Goal: Task Accomplishment & Management: Complete application form

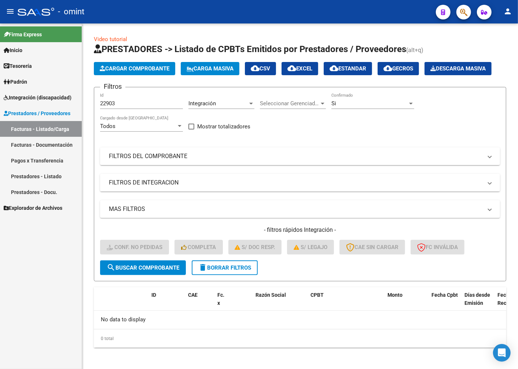
scroll to position [19, 0]
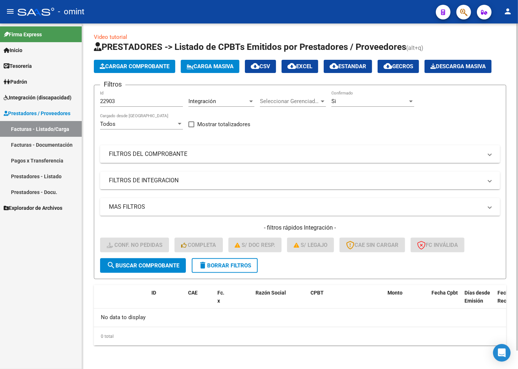
click at [225, 262] on button "delete Borrar Filtros" at bounding box center [225, 265] width 66 height 15
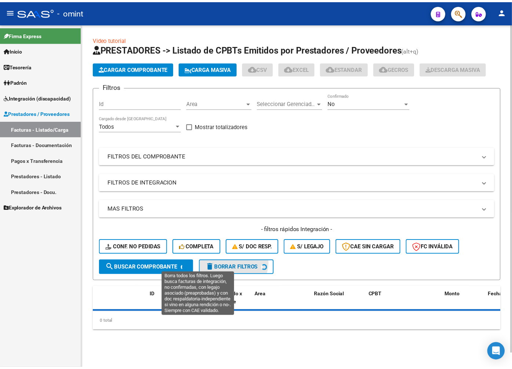
scroll to position [3, 0]
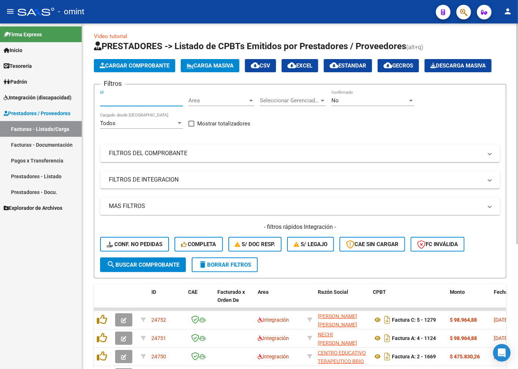
paste input "22853"
type input "22853"
click at [140, 268] on span "search Buscar Comprobante" at bounding box center [143, 265] width 73 height 7
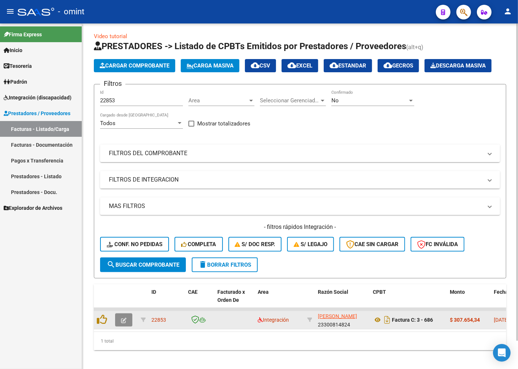
click at [128, 326] on button "button" at bounding box center [123, 319] width 17 height 13
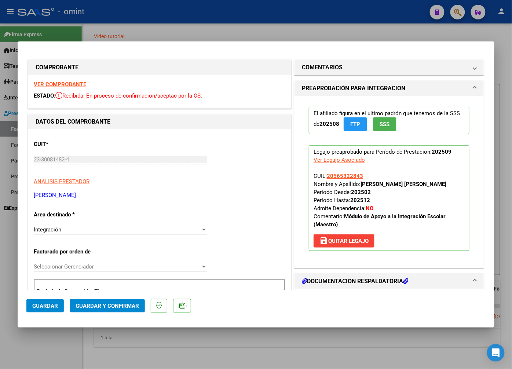
click at [72, 80] on div "VER COMPROBANTE ESTADO: Recibida. En proceso de confirmacion/aceptac por la OS." at bounding box center [159, 91] width 263 height 33
click at [72, 83] on strong "VER COMPROBANTE" at bounding box center [60, 84] width 52 height 7
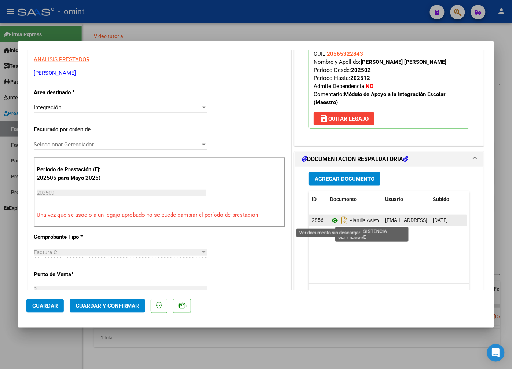
click at [332, 219] on icon at bounding box center [335, 220] width 10 height 9
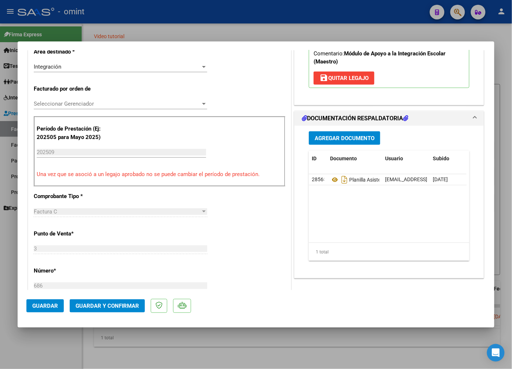
scroll to position [367, 0]
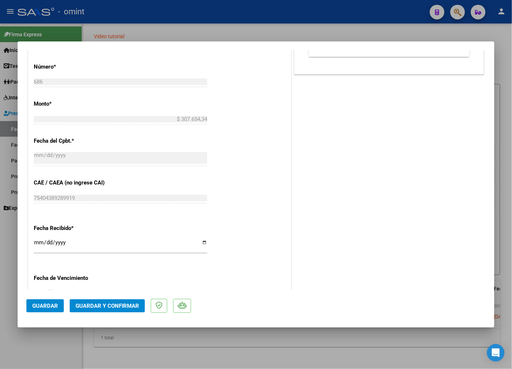
click at [127, 303] on span "Guardar y Confirmar" at bounding box center [107, 306] width 63 height 7
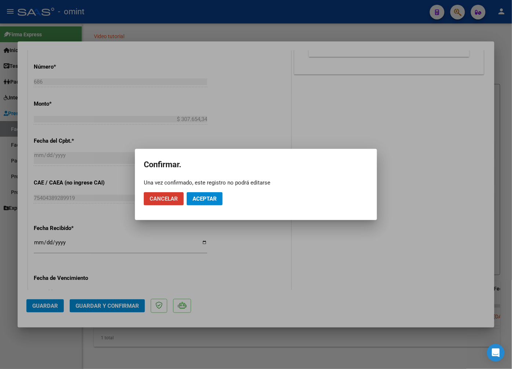
click at [217, 200] on span "Aceptar" at bounding box center [205, 199] width 24 height 7
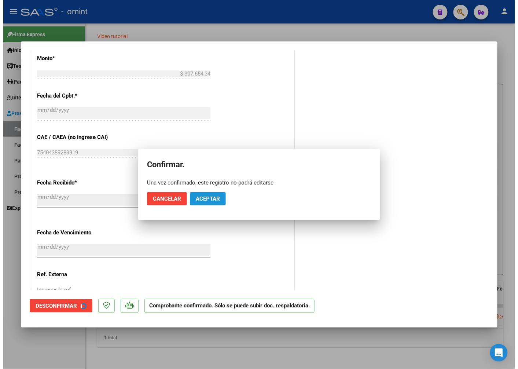
scroll to position [321, 0]
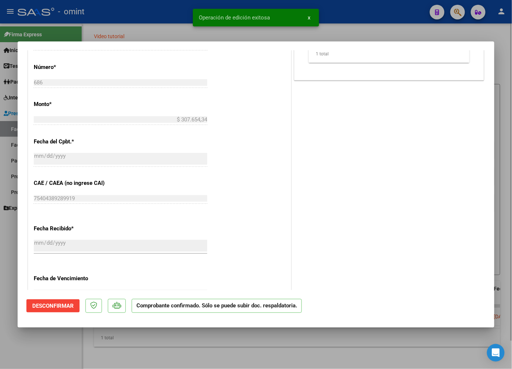
click at [134, 33] on div at bounding box center [256, 184] width 512 height 369
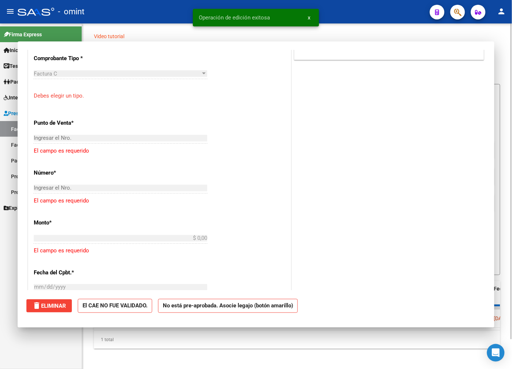
scroll to position [0, 0]
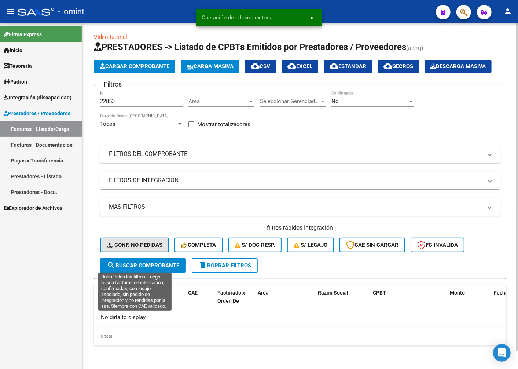
drag, startPoint x: 131, startPoint y: 260, endPoint x: 137, endPoint y: 260, distance: 5.6
click at [132, 248] on span "Conf. no pedidas" at bounding box center [135, 245] width 56 height 7
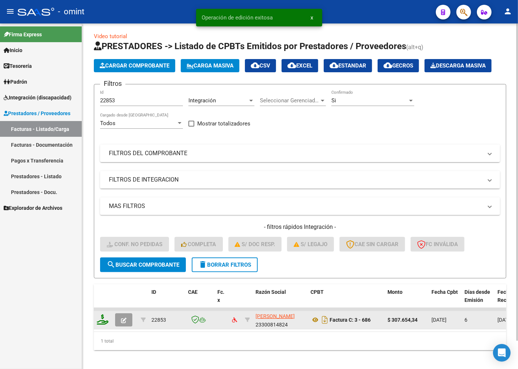
click at [96, 329] on datatable-body-cell at bounding box center [103, 320] width 18 height 18
click at [98, 325] on icon at bounding box center [103, 319] width 12 height 10
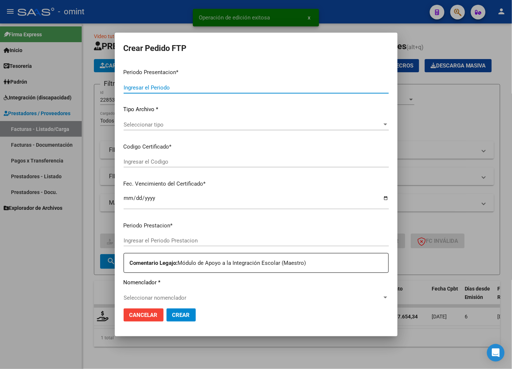
type input "202509"
type input "$ 307.654,34"
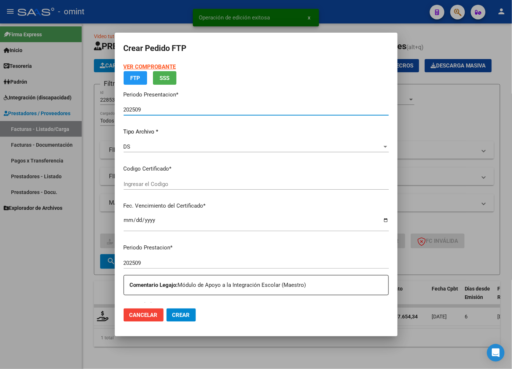
type input "1278111342"
type input "[DATE]"
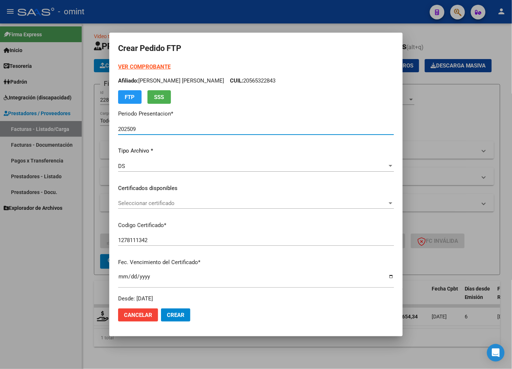
click at [376, 206] on span "Seleccionar certificado" at bounding box center [252, 203] width 269 height 7
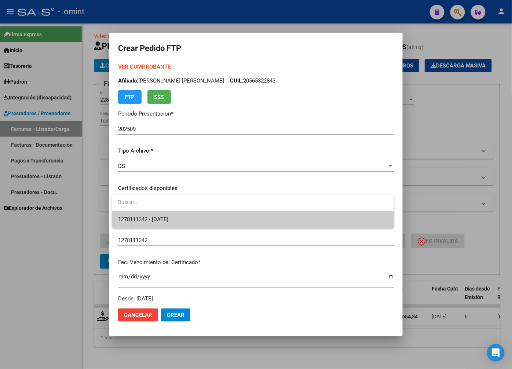
click at [351, 225] on span "1278111342 - [DATE]" at bounding box center [253, 219] width 270 height 17
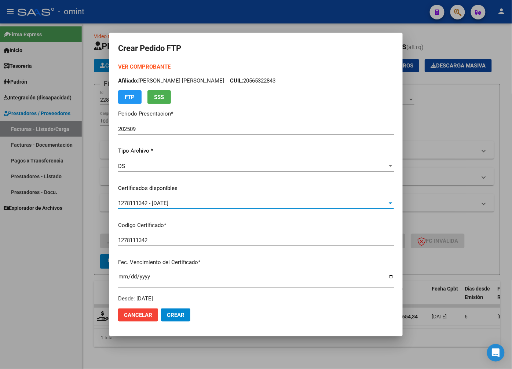
click at [357, 207] on div "1278111342 - [DATE] Seleccionar certificado" at bounding box center [256, 203] width 276 height 11
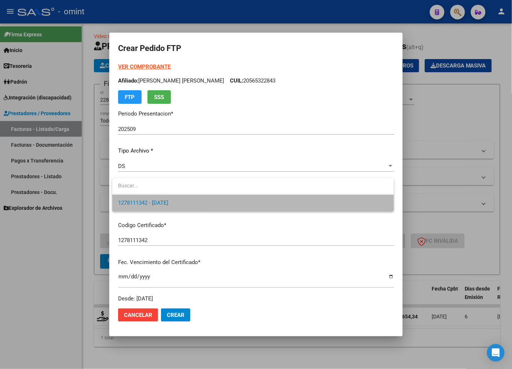
click at [373, 208] on span "1278111342 - [DATE]" at bounding box center [253, 203] width 270 height 17
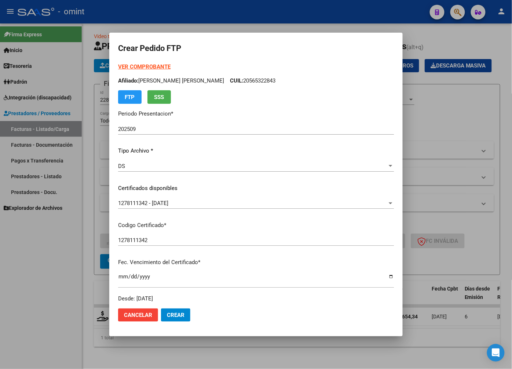
click at [364, 207] on div "1278111342 - [DATE] Seleccionar certificado" at bounding box center [256, 203] width 276 height 11
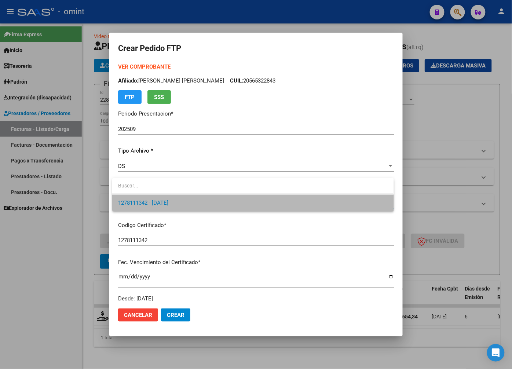
click at [368, 208] on span "1278111342 - [DATE]" at bounding box center [253, 203] width 270 height 17
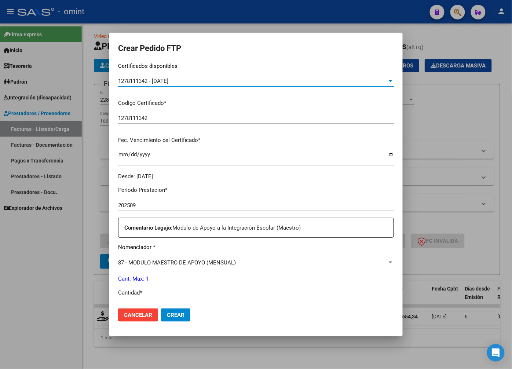
scroll to position [204, 0]
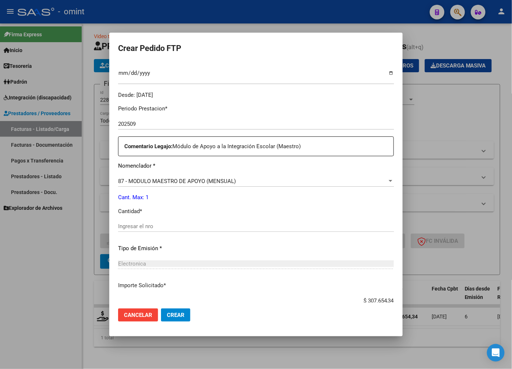
click at [159, 230] on div "Ingresar el nro" at bounding box center [256, 226] width 276 height 11
click at [158, 225] on input "Ingresar el nro" at bounding box center [256, 226] width 276 height 7
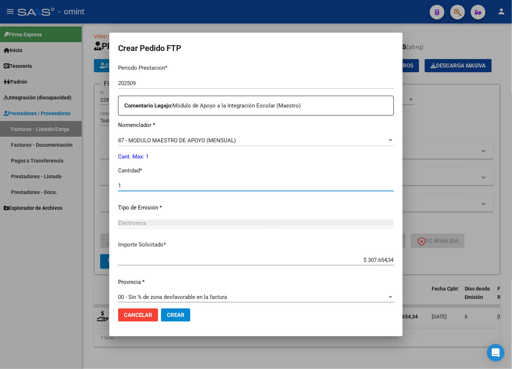
type input "1"
click at [229, 245] on p "Importe Solicitado *" at bounding box center [256, 245] width 276 height 8
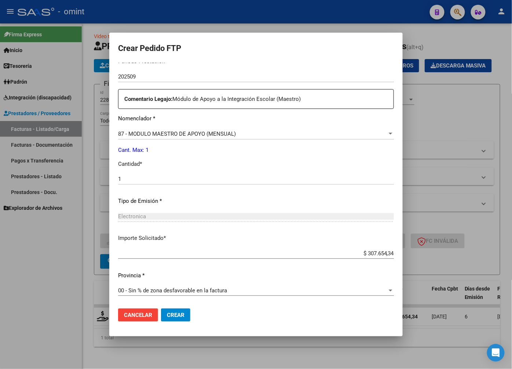
click at [178, 315] on span "Crear" at bounding box center [176, 315] width 18 height 7
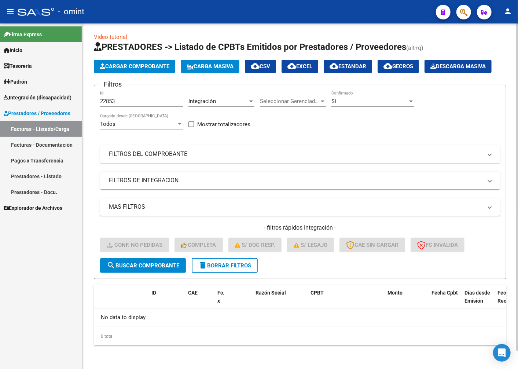
click at [213, 273] on button "delete Borrar Filtros" at bounding box center [225, 265] width 66 height 15
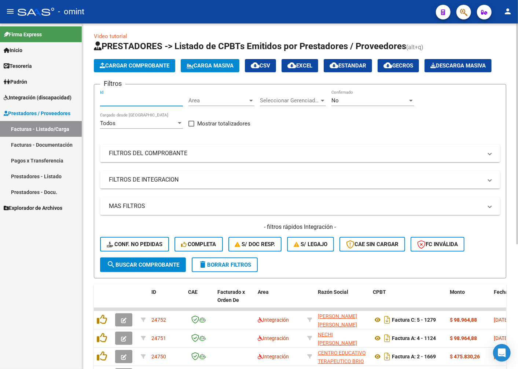
paste input "23322"
type input "23322"
click at [137, 268] on span "search Buscar Comprobante" at bounding box center [143, 265] width 73 height 7
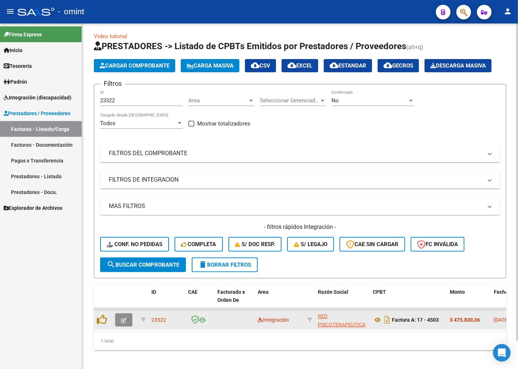
click at [124, 323] on icon "button" at bounding box center [124, 321] width 6 height 6
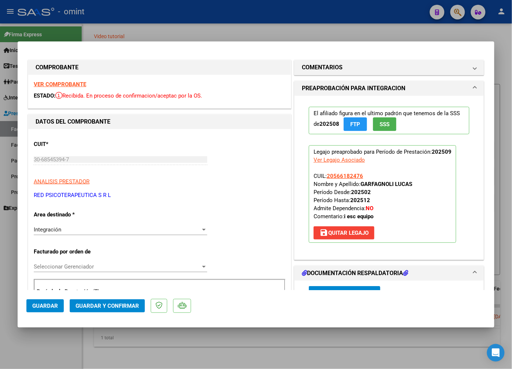
click at [68, 83] on strong "VER COMPROBANTE" at bounding box center [60, 84] width 52 height 7
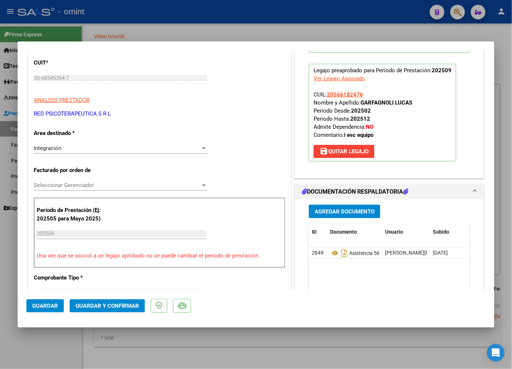
scroll to position [122, 0]
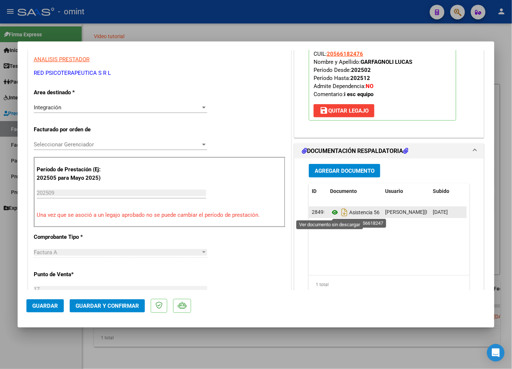
click at [332, 215] on icon at bounding box center [335, 212] width 10 height 9
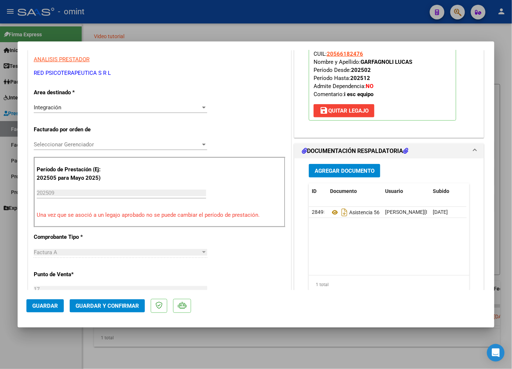
click at [119, 308] on span "Guardar y Confirmar" at bounding box center [107, 306] width 63 height 7
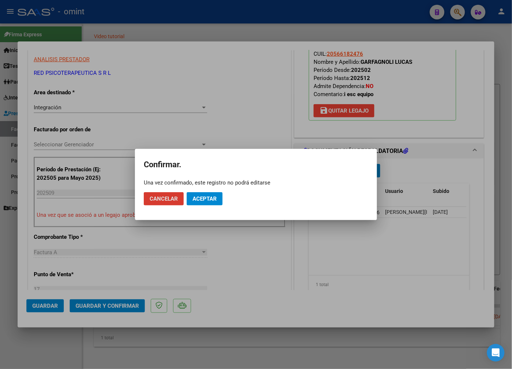
click at [206, 198] on span "Aceptar" at bounding box center [205, 199] width 24 height 7
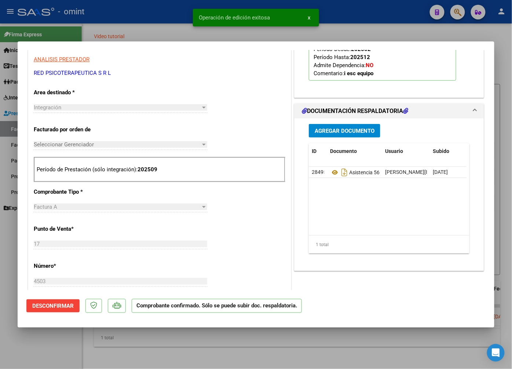
click at [130, 24] on div at bounding box center [256, 184] width 512 height 369
type input "$ 0,00"
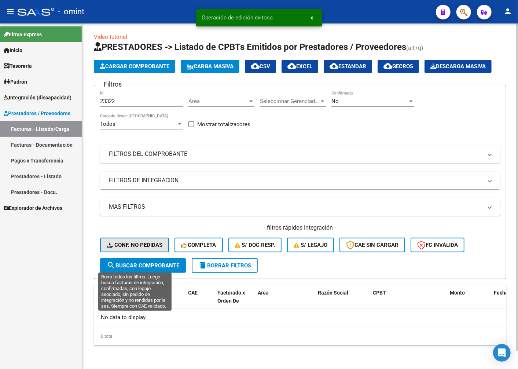
click at [138, 248] on span "Conf. no pedidas" at bounding box center [135, 245] width 56 height 7
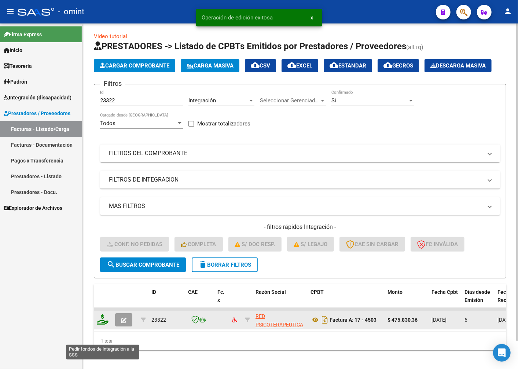
click at [101, 325] on icon at bounding box center [103, 319] width 12 height 10
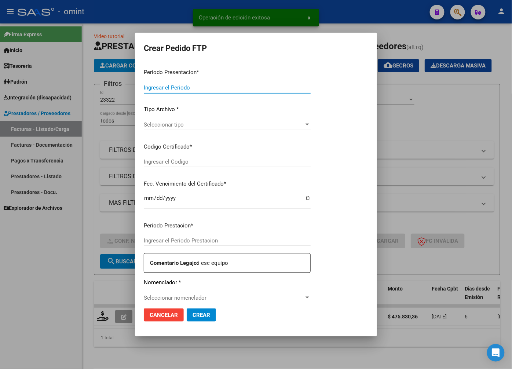
type input "202509"
type input "$ 475.830,36"
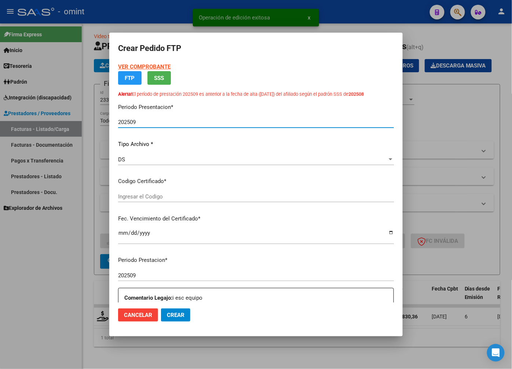
type input "107298168"
type input "[DATE]"
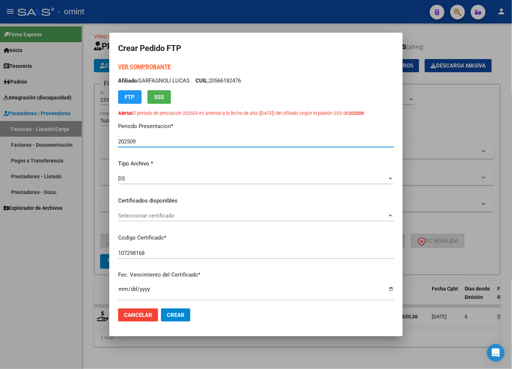
click at [376, 219] on span "Seleccionar certificado" at bounding box center [252, 215] width 269 height 7
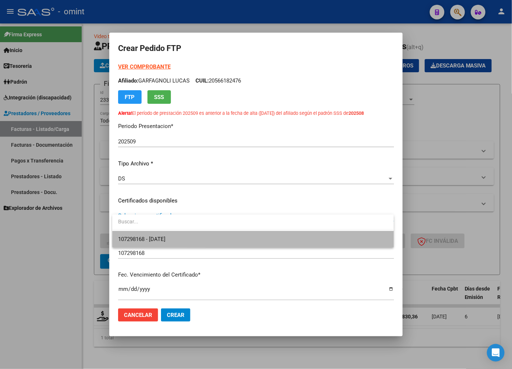
click at [364, 242] on span "107298168 - [DATE]" at bounding box center [253, 239] width 270 height 17
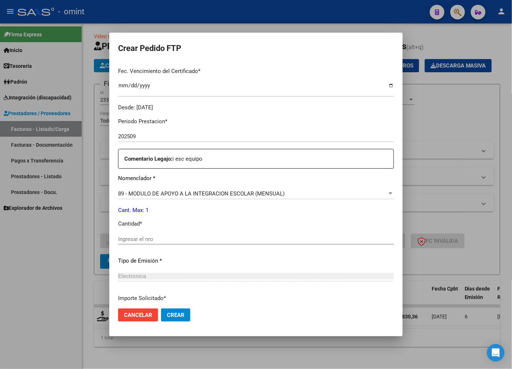
scroll to position [244, 0]
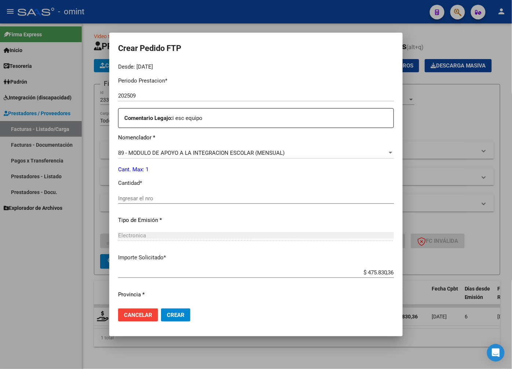
click at [151, 202] on input "Ingresar el nro" at bounding box center [256, 198] width 276 height 7
type input "1"
click at [265, 239] on div "Electronica" at bounding box center [256, 235] width 276 height 7
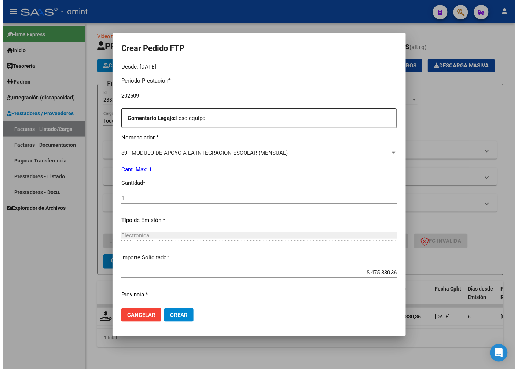
scroll to position [270, 0]
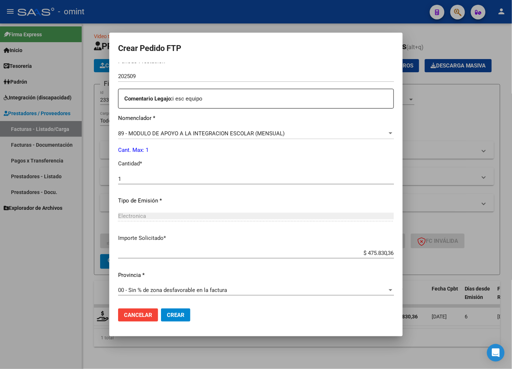
click at [185, 318] on button "Crear" at bounding box center [175, 315] width 29 height 13
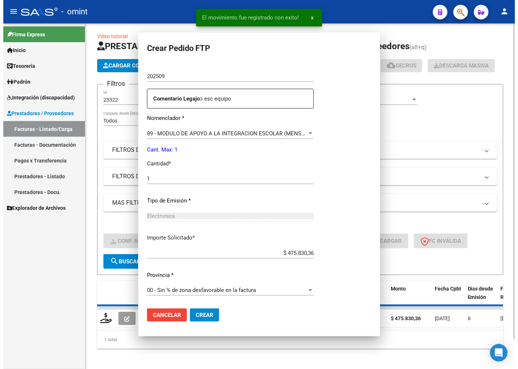
scroll to position [0, 0]
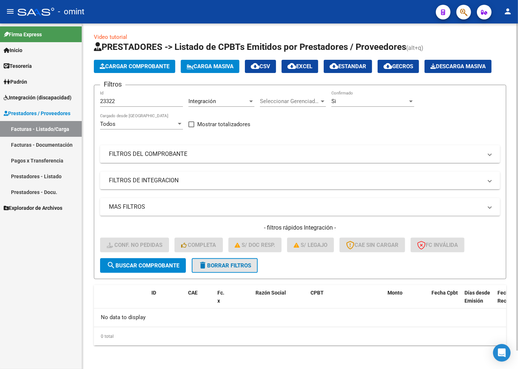
click at [230, 273] on button "delete Borrar Filtros" at bounding box center [225, 265] width 66 height 15
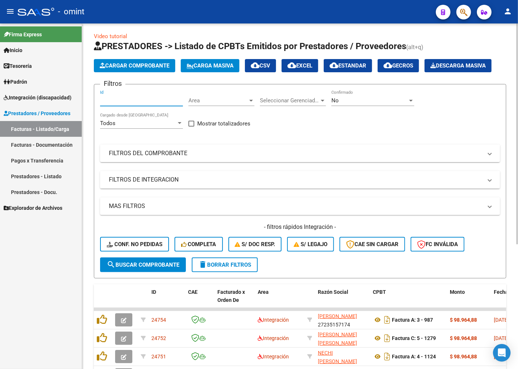
paste input "23049"
type input "23049"
click at [138, 268] on span "search Buscar Comprobante" at bounding box center [143, 265] width 73 height 7
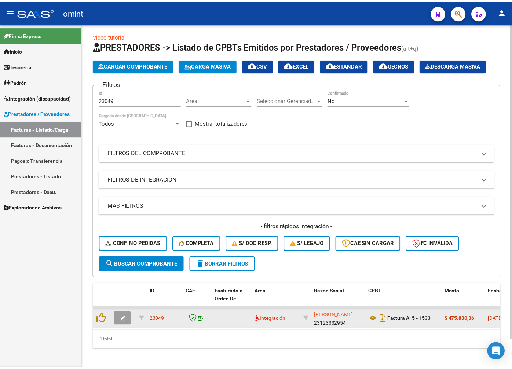
scroll to position [31, 0]
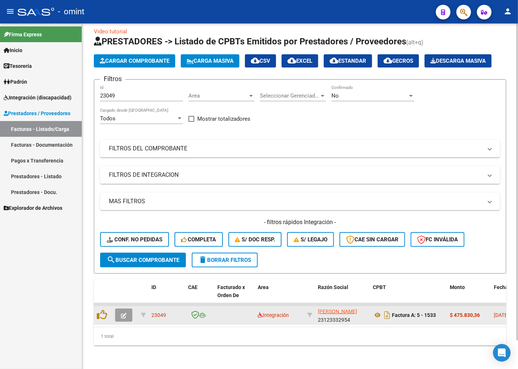
click at [120, 309] on button "button" at bounding box center [123, 315] width 17 height 13
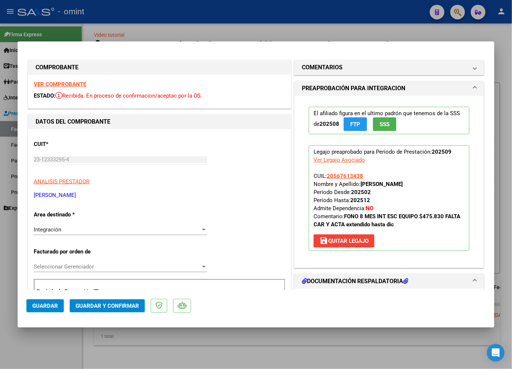
click at [58, 83] on strong "VER COMPROBANTE" at bounding box center [60, 84] width 52 height 7
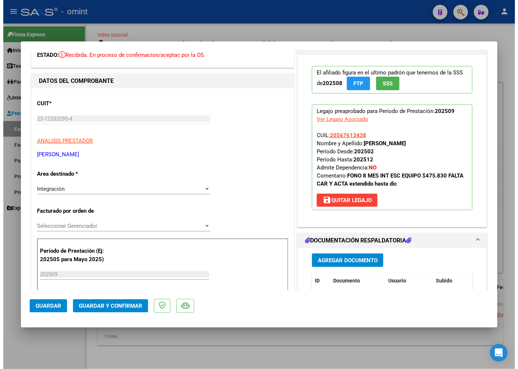
scroll to position [81, 0]
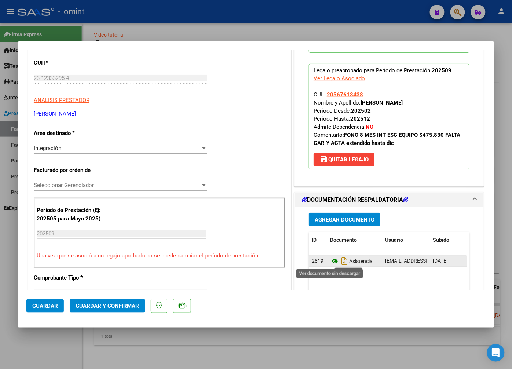
click at [330, 259] on icon at bounding box center [335, 261] width 10 height 9
click at [125, 300] on mat-dialog-actions "Guardar Guardar y Confirmar" at bounding box center [255, 304] width 459 height 29
click at [126, 304] on span "Guardar y Confirmar" at bounding box center [107, 306] width 63 height 7
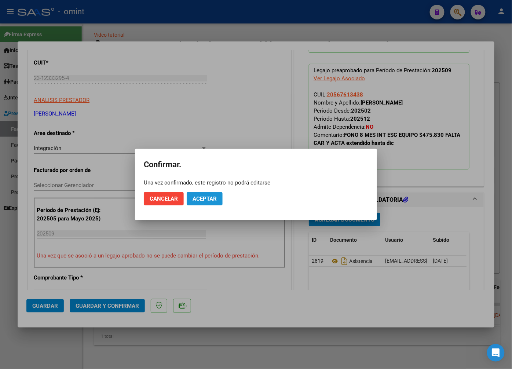
click at [208, 198] on span "Aceptar" at bounding box center [205, 199] width 24 height 7
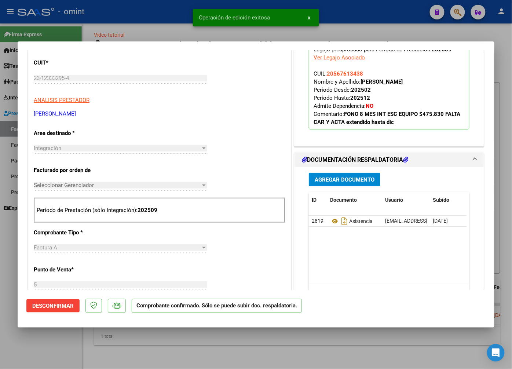
click at [147, 17] on div at bounding box center [256, 184] width 512 height 369
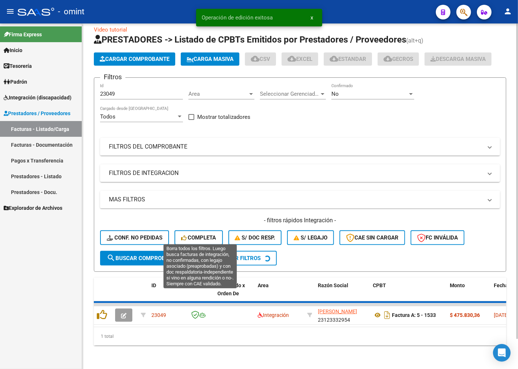
scroll to position [19, 0]
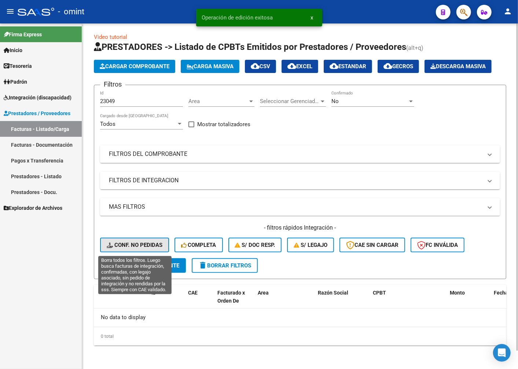
click at [159, 244] on span "Conf. no pedidas" at bounding box center [135, 245] width 56 height 7
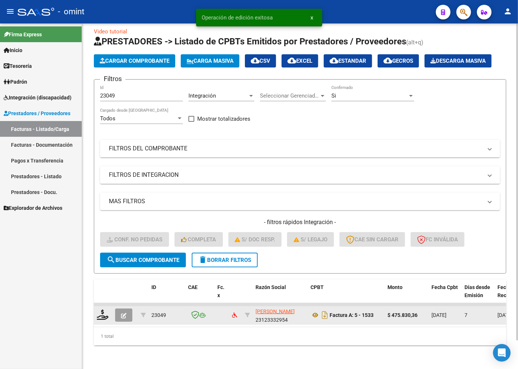
click at [109, 322] on datatable-body-cell at bounding box center [103, 315] width 18 height 18
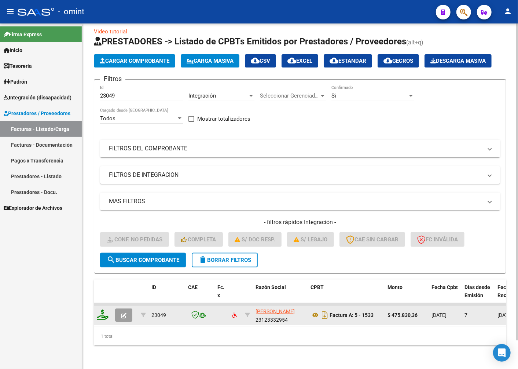
click at [102, 320] on icon at bounding box center [103, 315] width 12 height 10
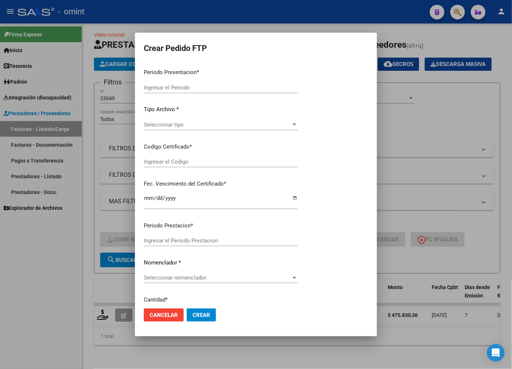
type input "202509"
type input "$ 475.830,36"
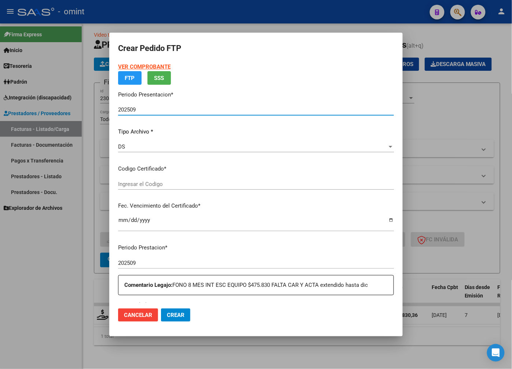
type input "3173262671"
type input "[DATE]"
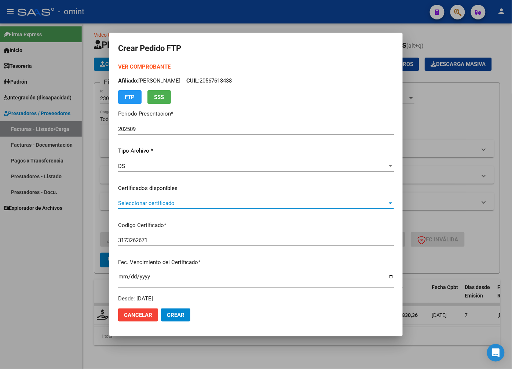
click at [380, 203] on span "Seleccionar certificado" at bounding box center [252, 203] width 269 height 7
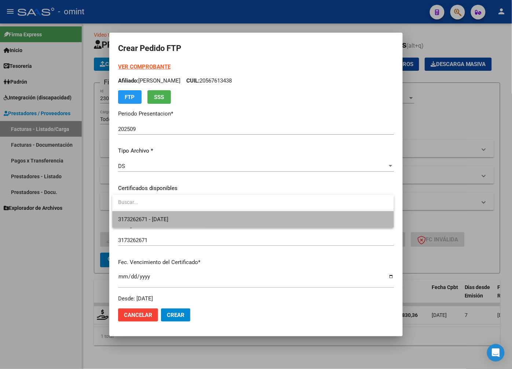
click at [369, 219] on span "3173262671 - [DATE]" at bounding box center [253, 219] width 270 height 17
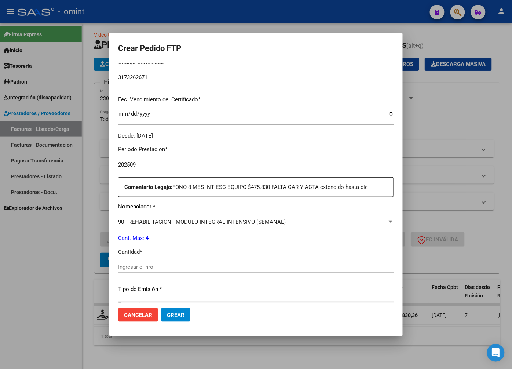
scroll to position [0, 0]
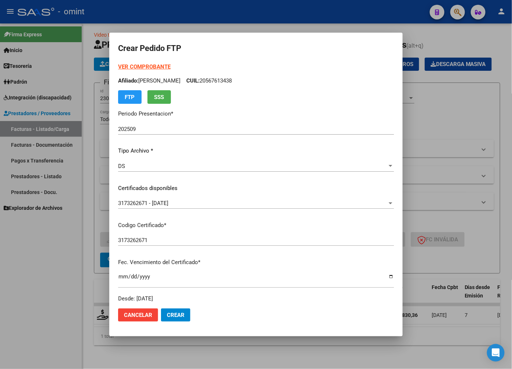
click at [152, 66] on strong "VER COMPROBANTE" at bounding box center [144, 66] width 52 height 7
click at [156, 66] on strong "VER COMPROBANTE" at bounding box center [144, 66] width 52 height 7
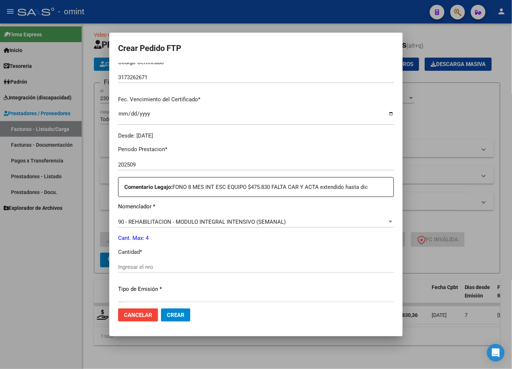
scroll to position [204, 0]
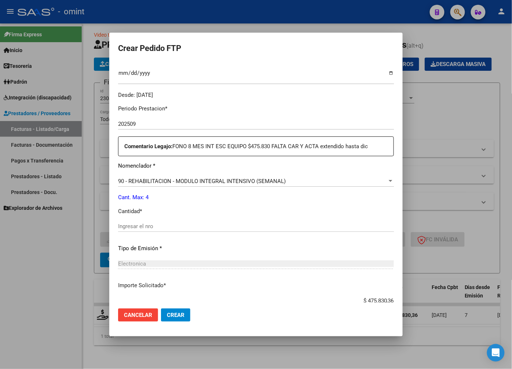
click at [334, 181] on div "90 - REHABILITACION - MODULO INTEGRAL INTENSIVO (SEMANAL)" at bounding box center [252, 181] width 269 height 7
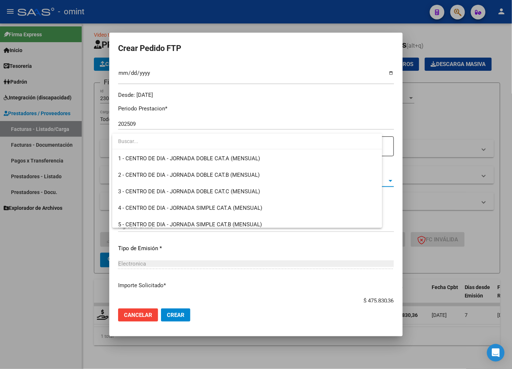
scroll to position [1447, 0]
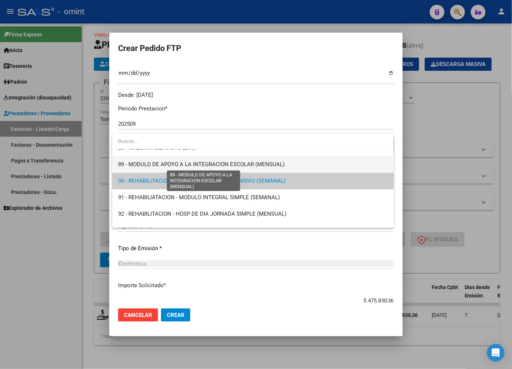
click at [217, 164] on span "89 - MODULO DE APOYO A LA INTEGRACION ESCOLAR (MENSUAL)" at bounding box center [201, 164] width 167 height 7
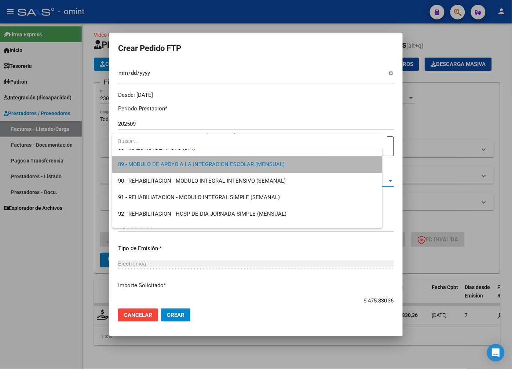
scroll to position [1453, 0]
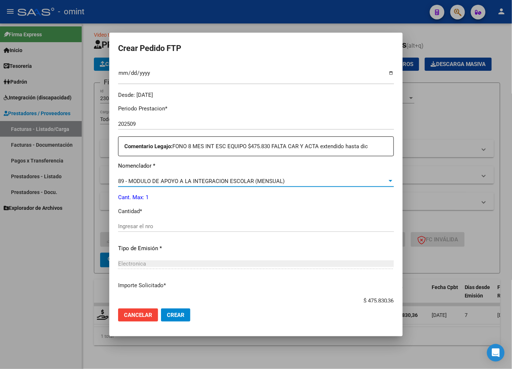
click at [142, 226] on input "Ingresar el nro" at bounding box center [256, 226] width 276 height 7
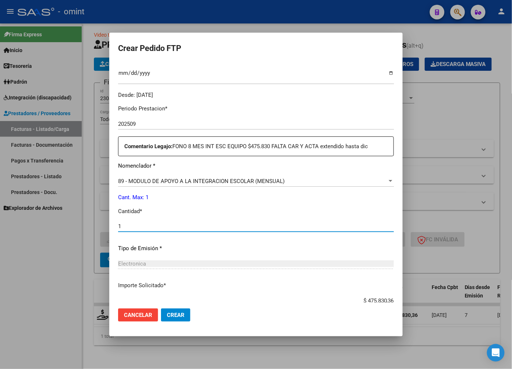
type input "1"
click at [325, 270] on div "Electronica Seleccionar tipo" at bounding box center [256, 267] width 276 height 18
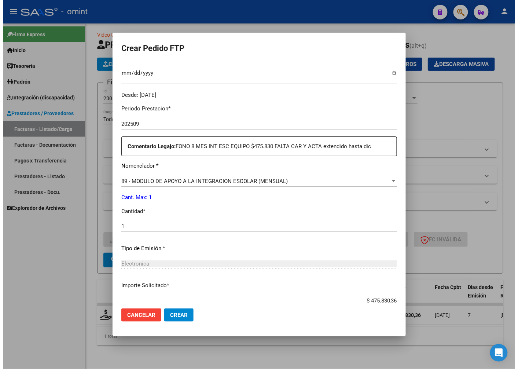
scroll to position [251, 0]
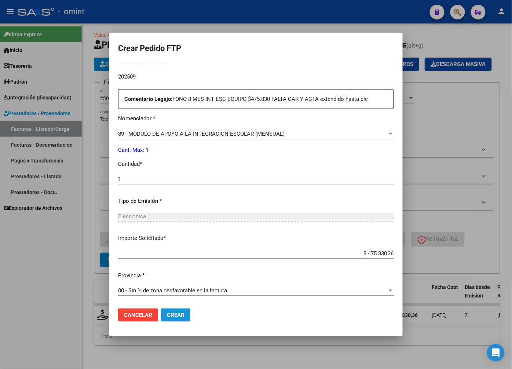
click at [174, 318] on span "Crear" at bounding box center [176, 315] width 18 height 7
